Goal: Information Seeking & Learning: Learn about a topic

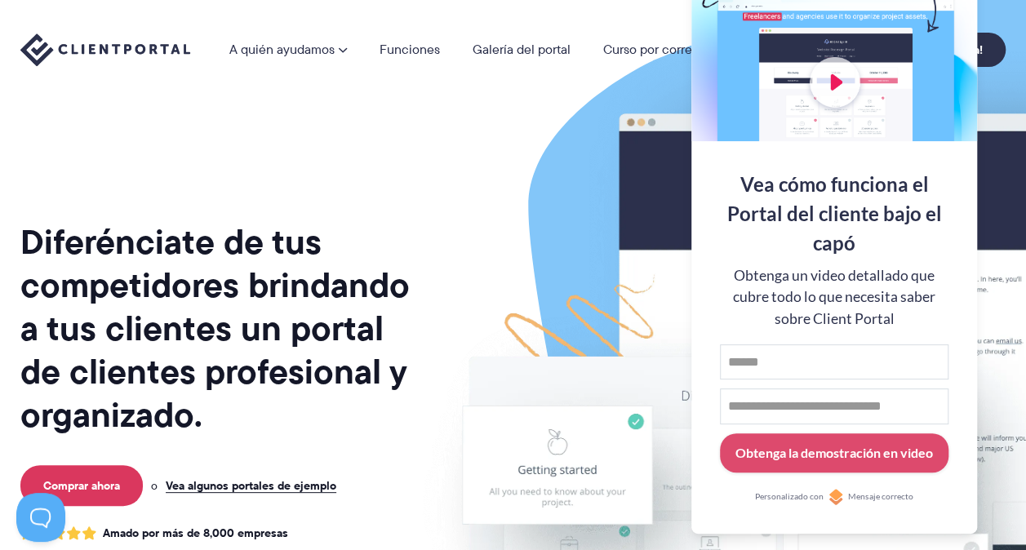
click at [402, 127] on img at bounding box center [851, 404] width 915 height 783
click at [765, 367] on input "Nombre" at bounding box center [834, 363] width 229 height 36
type input "**********"
click at [720, 434] on button "Obtenga la demostración en video" at bounding box center [834, 454] width 229 height 40
click at [478, 244] on img at bounding box center [851, 404] width 915 height 783
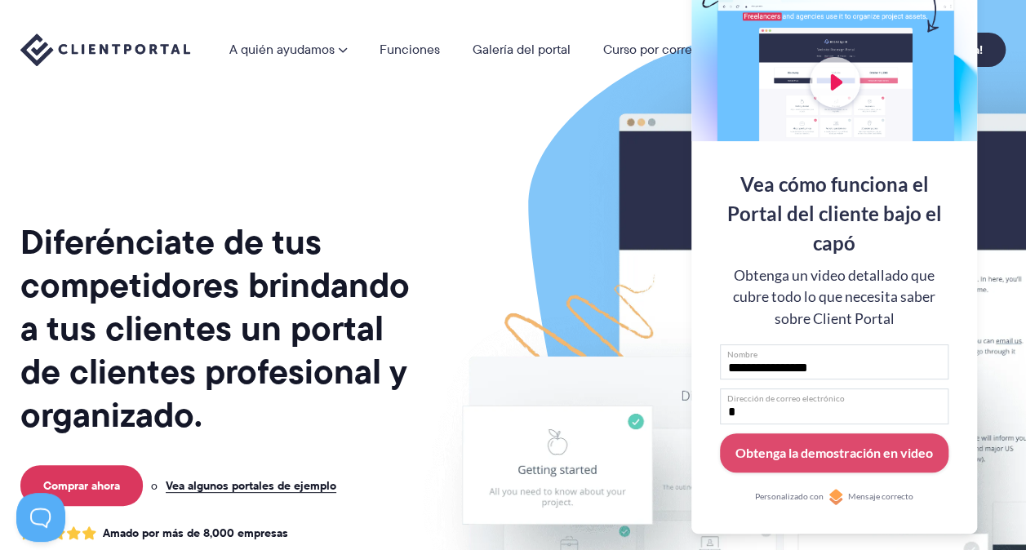
click at [764, 413] on input "*" at bounding box center [834, 407] width 229 height 36
type input "**********"
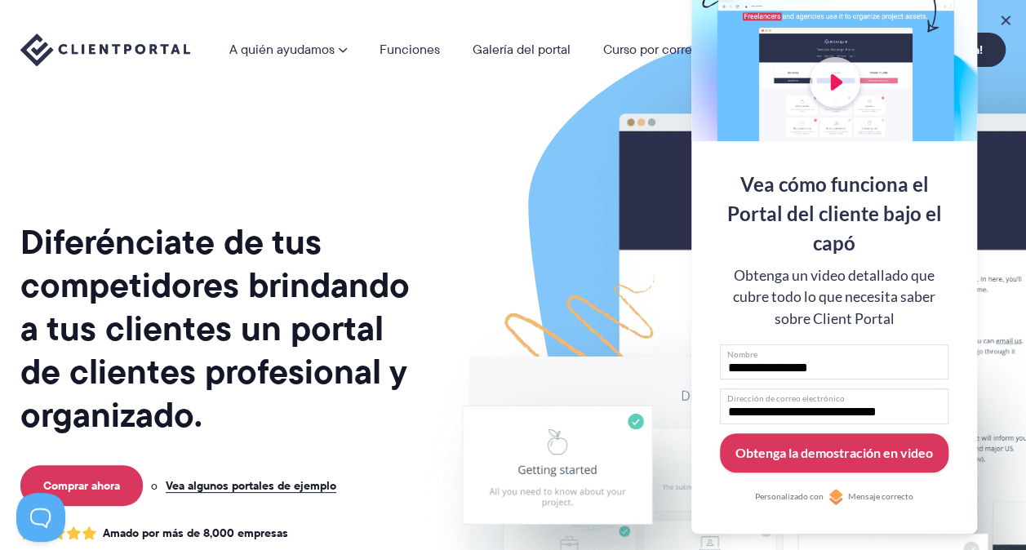
click at [787, 447] on div "Obtenga la demostración en video" at bounding box center [835, 453] width 198 height 20
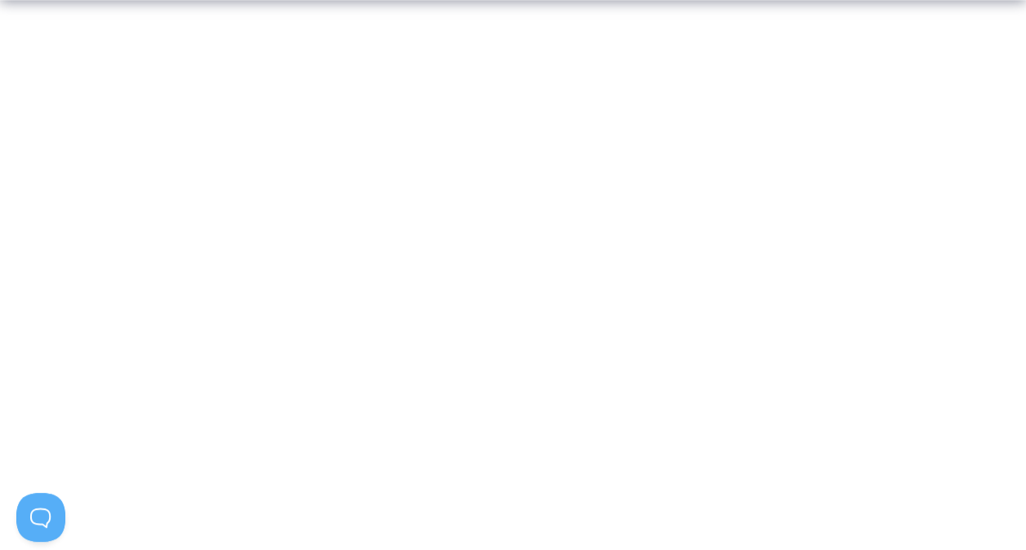
scroll to position [425, 0]
click at [897, 215] on section "Thanks for watching the demo. I look forward to seeing how Client Portal change…" at bounding box center [513, 297] width 1026 height 563
click at [625, 501] on p at bounding box center [513, 498] width 1026 height 23
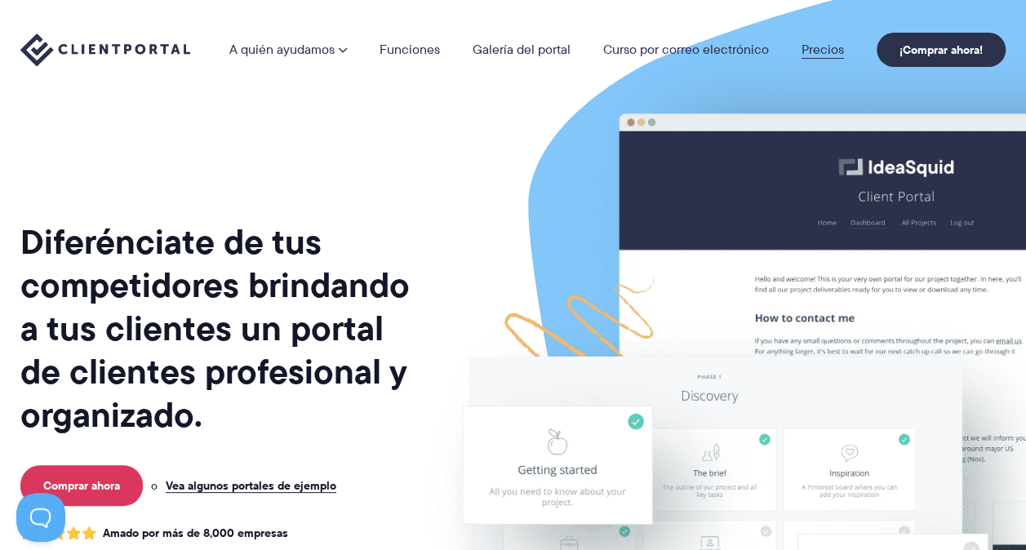
click at [838, 43] on link "Precios" at bounding box center [823, 49] width 42 height 13
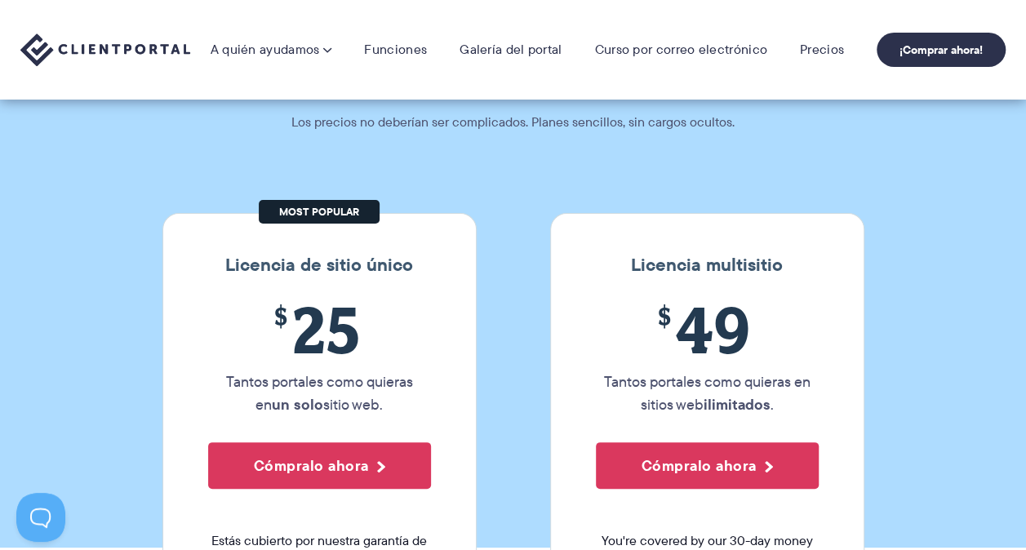
scroll to position [78, 0]
